Goal: Task Accomplishment & Management: Use online tool/utility

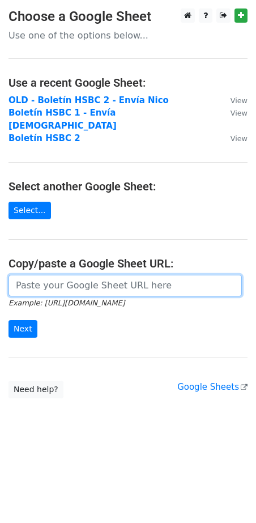
click at [42, 276] on input "url" at bounding box center [124, 286] width 233 height 22
paste input "https://docs.google.com/spreadsheets/d/1LYUFwPdaazdAJ3W93cK7OKlVvamq7pm2x24nBeW…"
type input "https://docs.google.com/spreadsheets/d/1LYUFwPdaazdAJ3W93cK7OKlVvamq7pm2x24nBeW…"
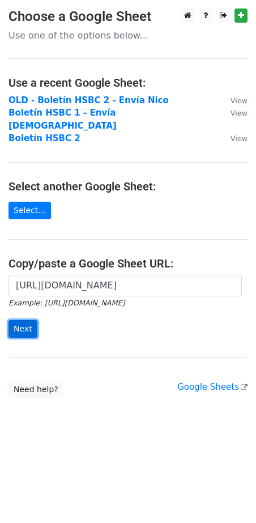
click at [23, 320] on input "Next" at bounding box center [22, 329] width 29 height 18
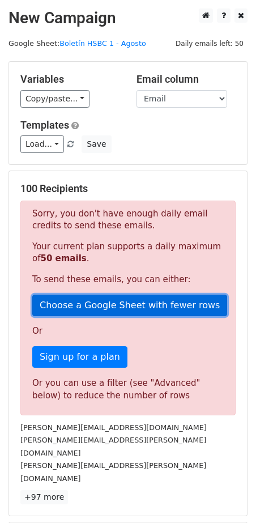
click at [123, 301] on link "Choose a Google Sheet with fewer rows" at bounding box center [129, 305] width 195 height 22
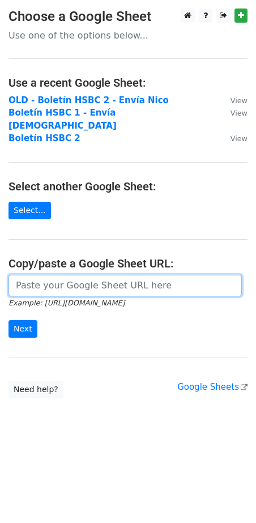
click at [86, 280] on input "url" at bounding box center [124, 286] width 233 height 22
paste input "¡Escríbenos! Estamos aquí para ayudarte"
type input "¡Escríbenos! Estamos aquí para ayudarte"
paste input "https://docs.google.com/spreadsheets/d/1LYUFwPdaazdAJ3W93cK7OKlVvamq7pm2x24nBeW…"
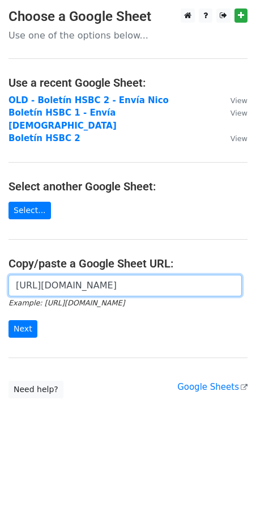
type input "https://docs.google.com/spreadsheets/d/1LYUFwPdaazdAJ3W93cK7OKlVvamq7pm2x24nBeW…"
click at [8, 320] on input "Next" at bounding box center [22, 329] width 29 height 18
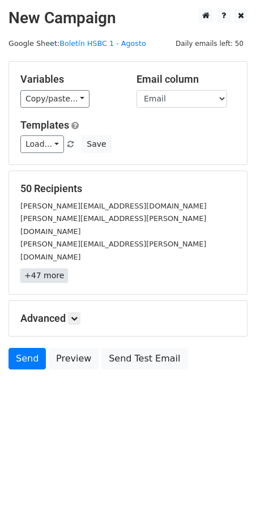
click at [50, 268] on link "+47 more" at bounding box center [44, 275] width 48 height 14
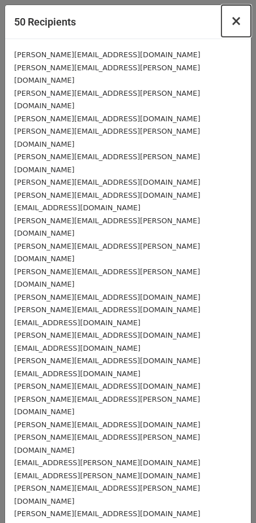
click at [236, 25] on span "×" at bounding box center [235, 21] width 11 height 16
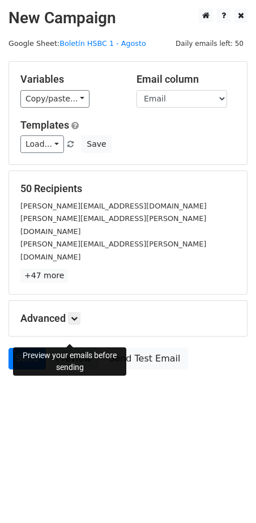
click at [74, 348] on link "Preview" at bounding box center [74, 359] width 50 height 22
click at [71, 348] on link "Preview" at bounding box center [74, 359] width 50 height 22
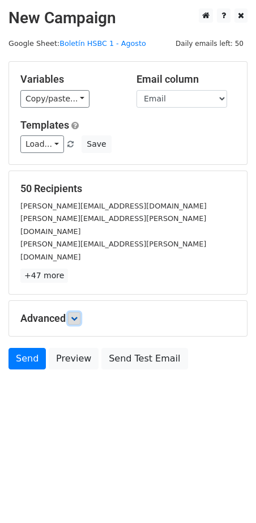
click at [70, 312] on link at bounding box center [74, 318] width 12 height 12
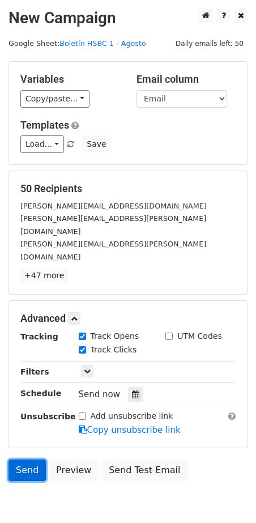
click at [20, 459] on link "Send" at bounding box center [26, 470] width 37 height 22
